Goal: Find specific page/section: Find specific page/section

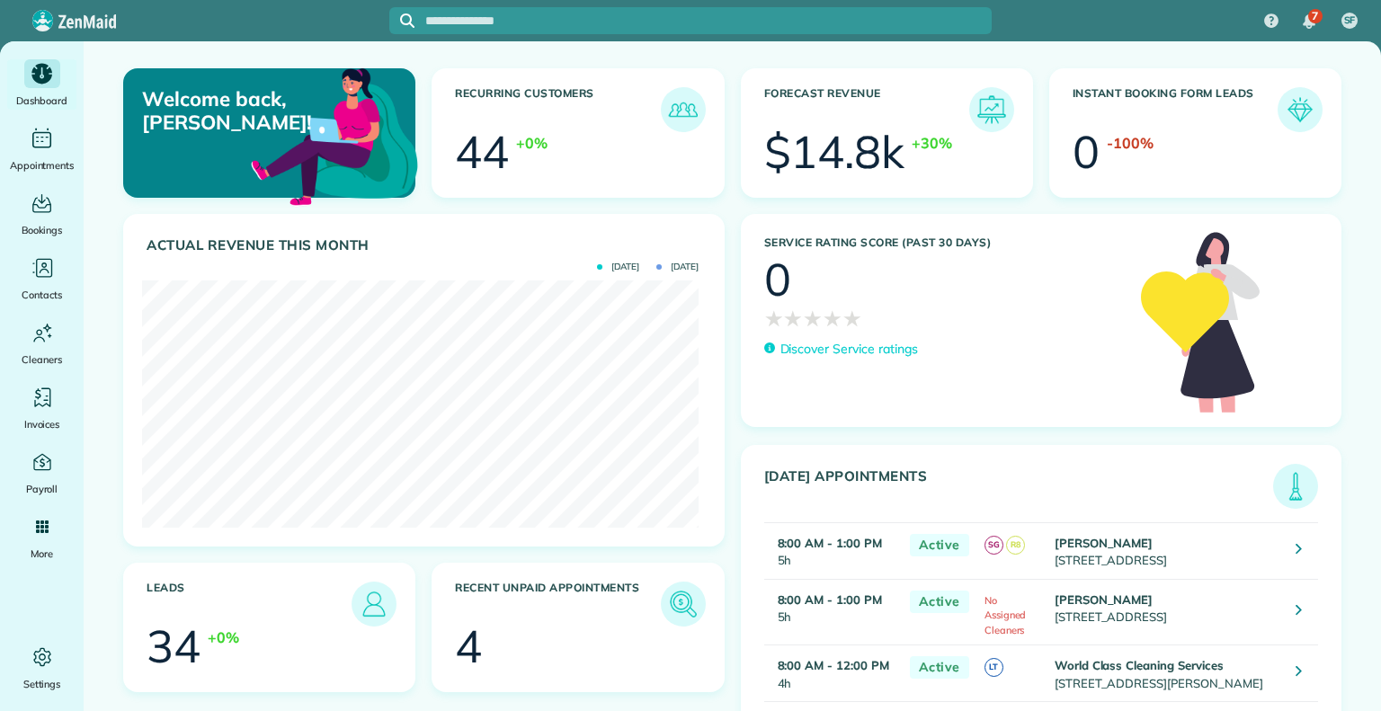
scroll to position [247, 557]
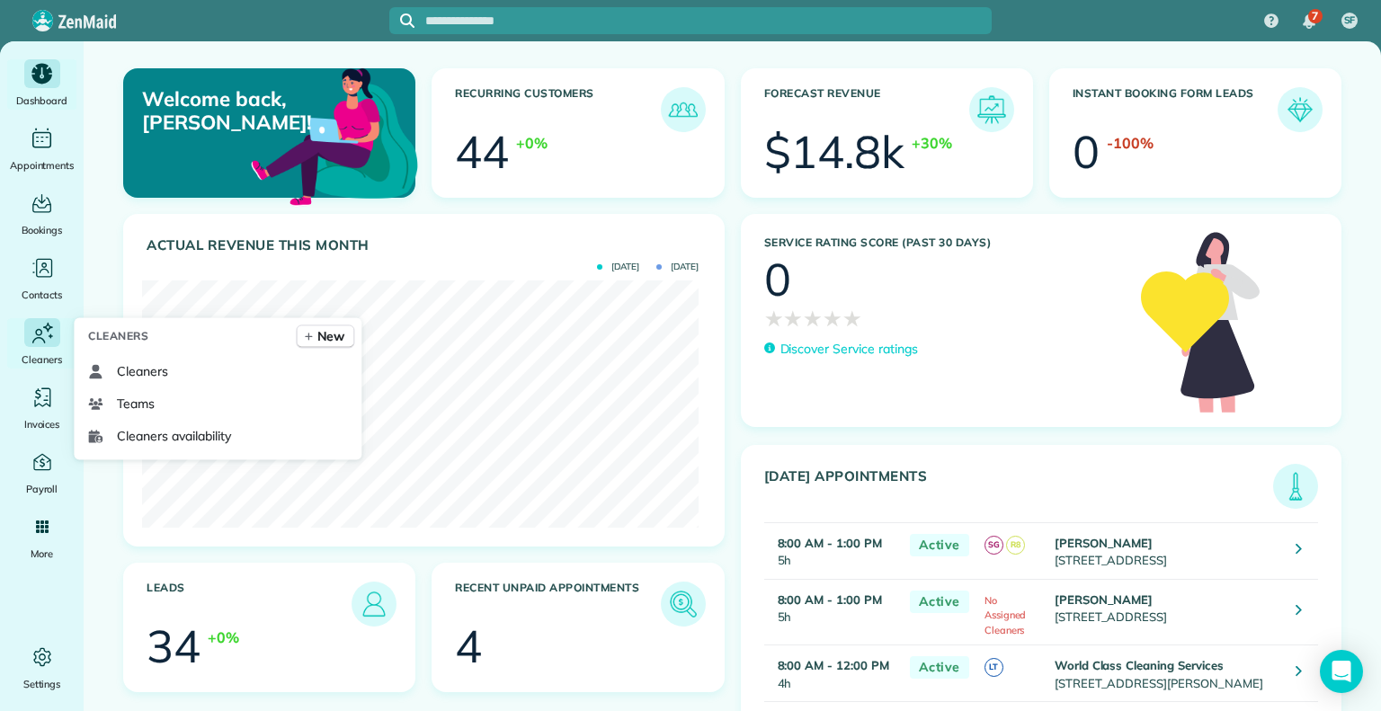
click at [42, 364] on span "Cleaners" at bounding box center [42, 360] width 40 height 18
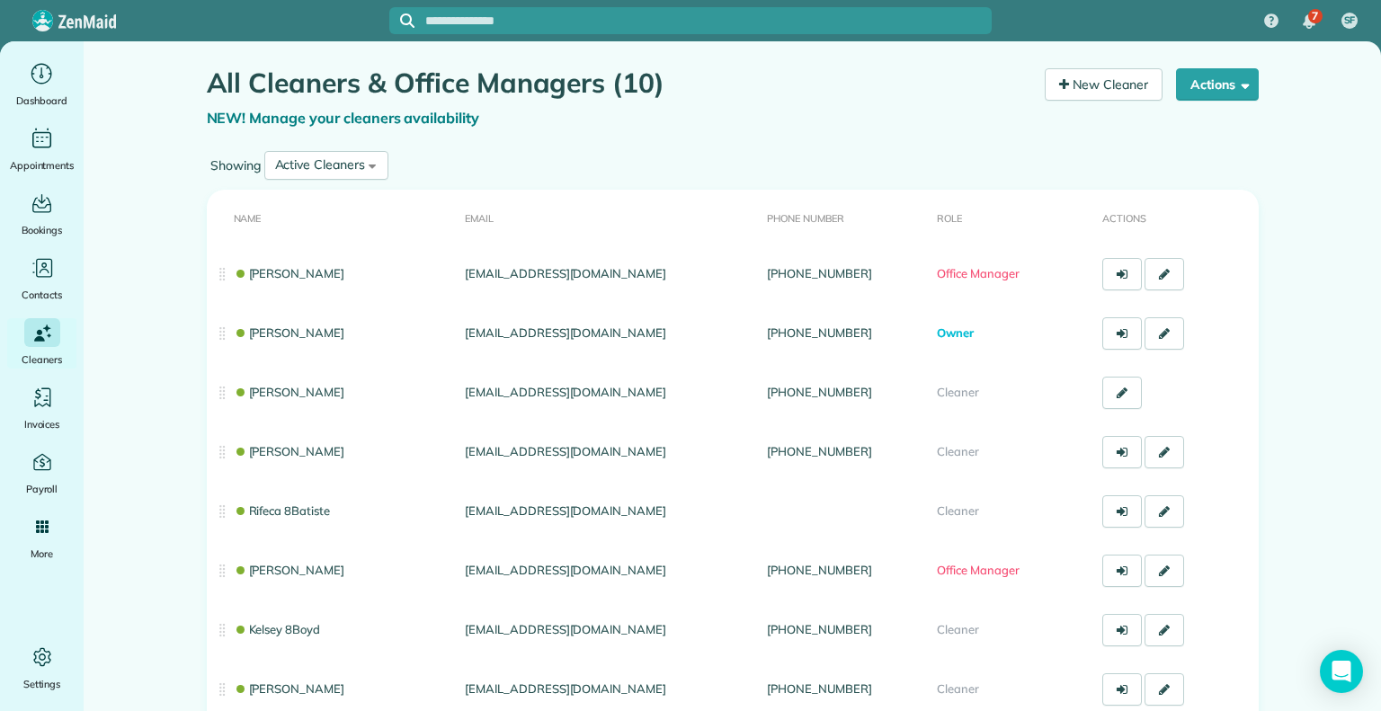
drag, startPoint x: 640, startPoint y: 3, endPoint x: 637, endPoint y: 13, distance: 10.5
click at [637, 13] on div at bounding box center [690, 20] width 602 height 41
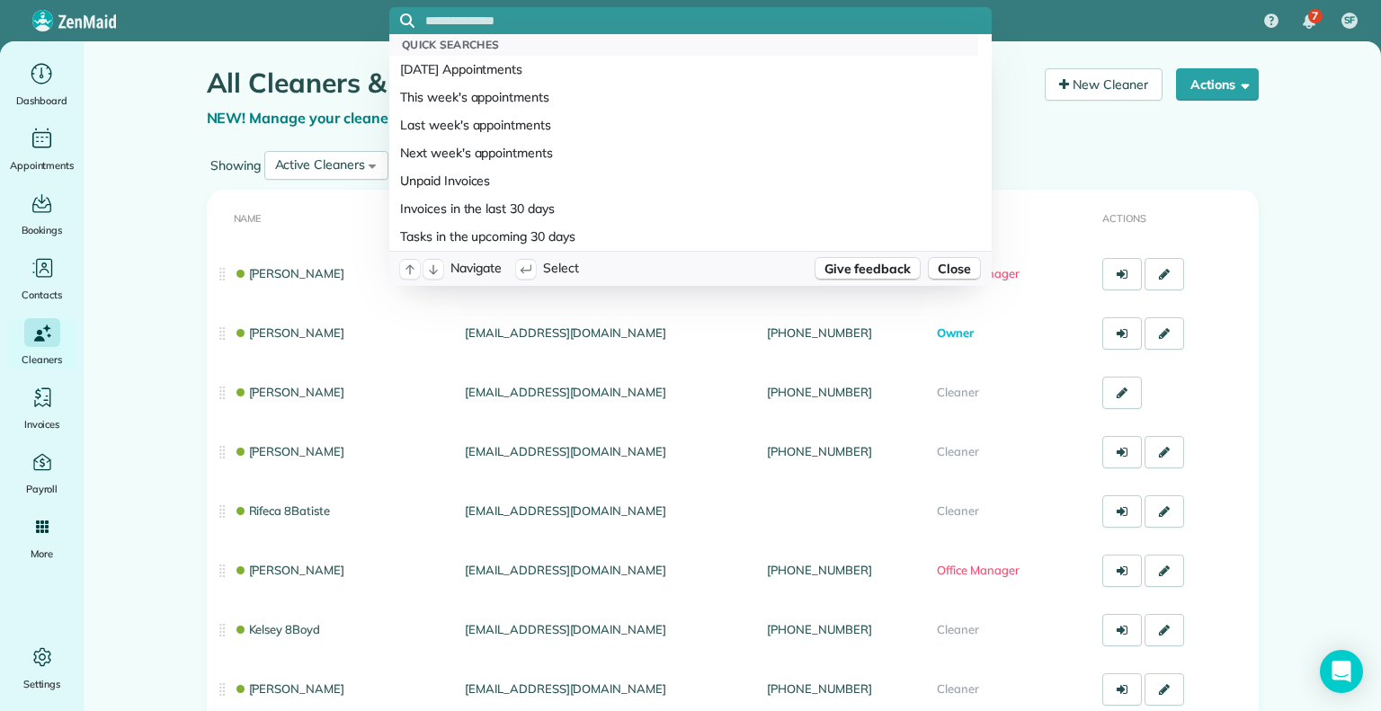
click at [637, 14] on input "text" at bounding box center [708, 20] width 566 height 13
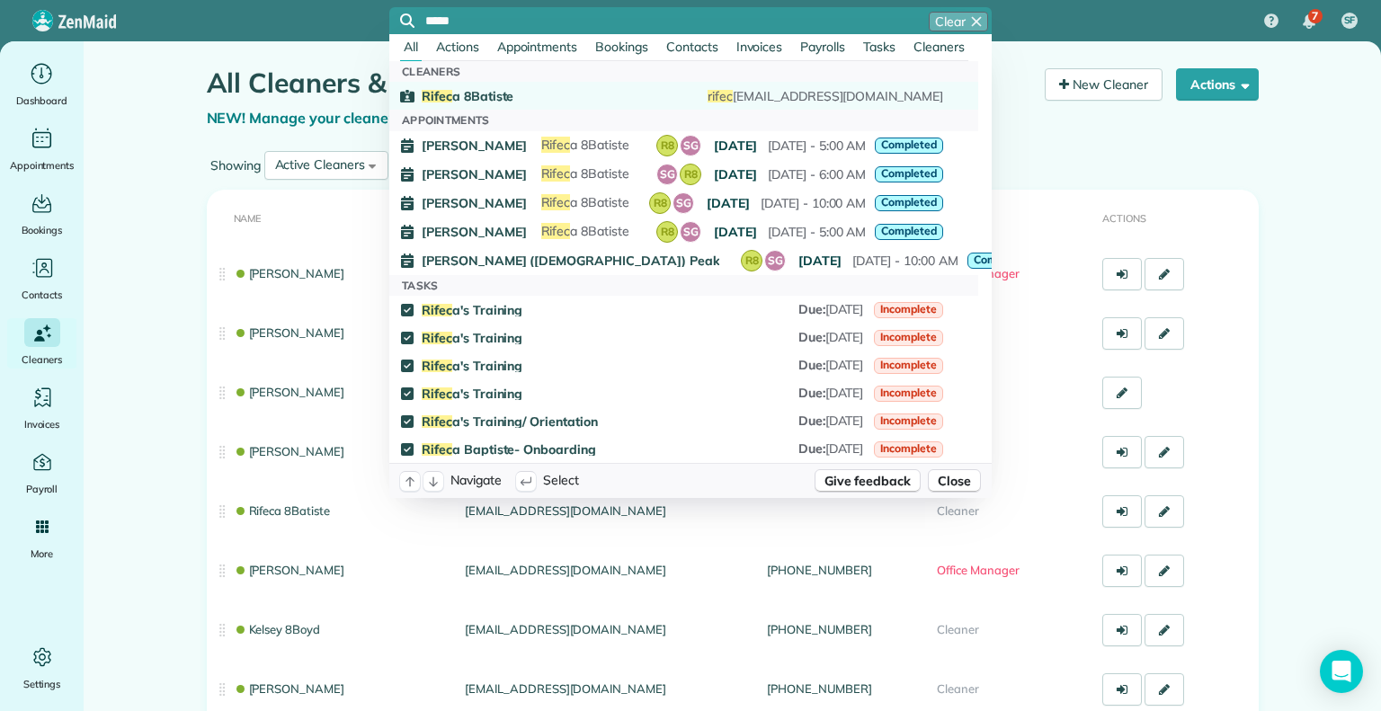
type input "*****"
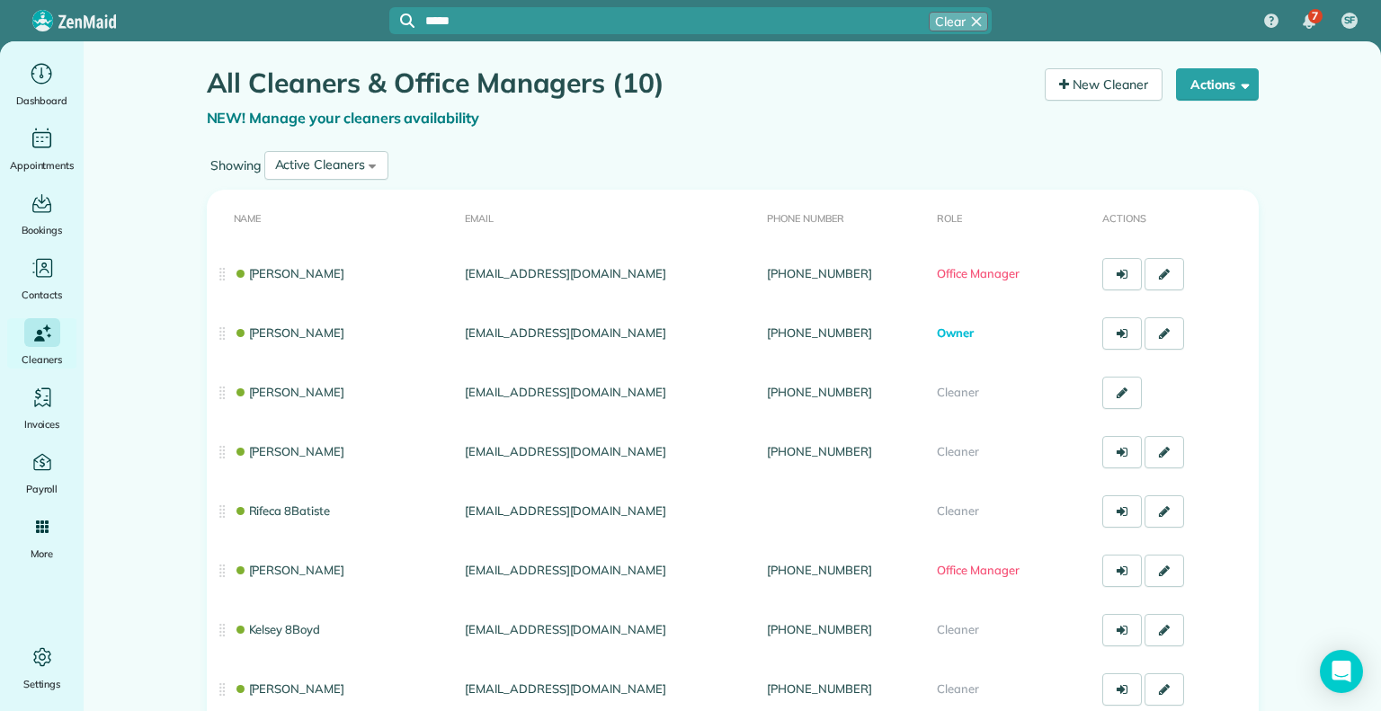
click at [475, 93] on span "Rifec a 8Batiste" at bounding box center [468, 96] width 92 height 13
